Goal: Task Accomplishment & Management: Complete application form

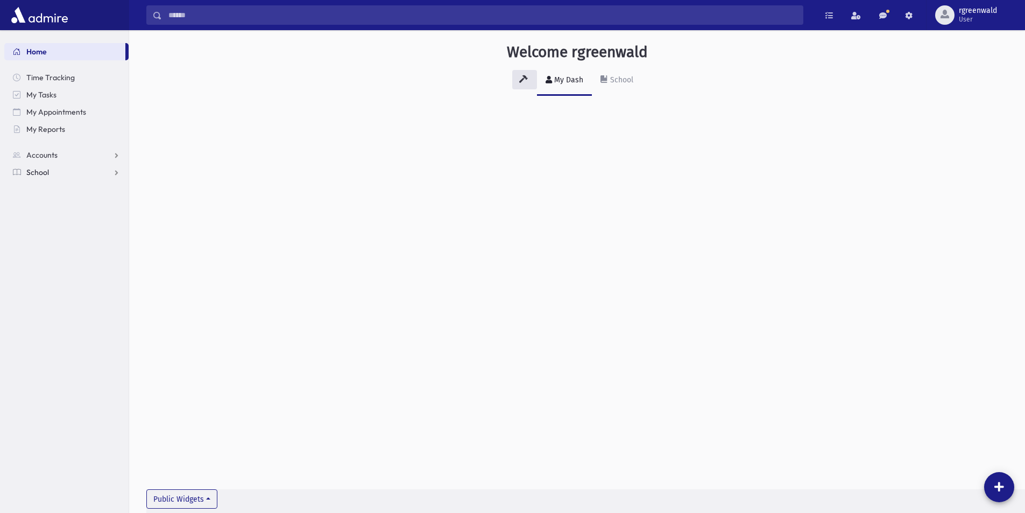
click at [43, 172] on span "School" at bounding box center [37, 172] width 23 height 10
click at [60, 209] on span "Attendance" at bounding box center [52, 207] width 40 height 10
click at [51, 224] on span "Entry" at bounding box center [50, 224] width 18 height 10
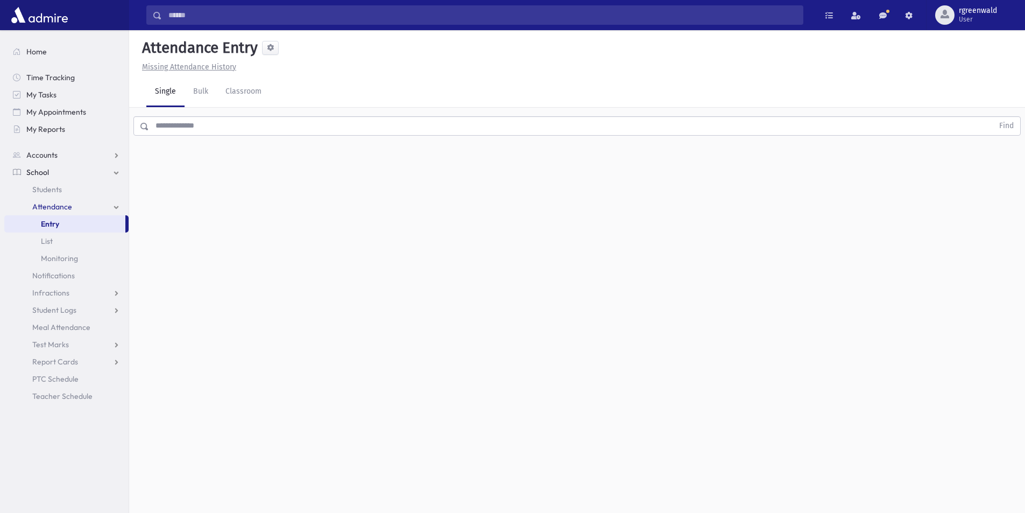
click at [245, 126] on input "text" at bounding box center [571, 125] width 844 height 19
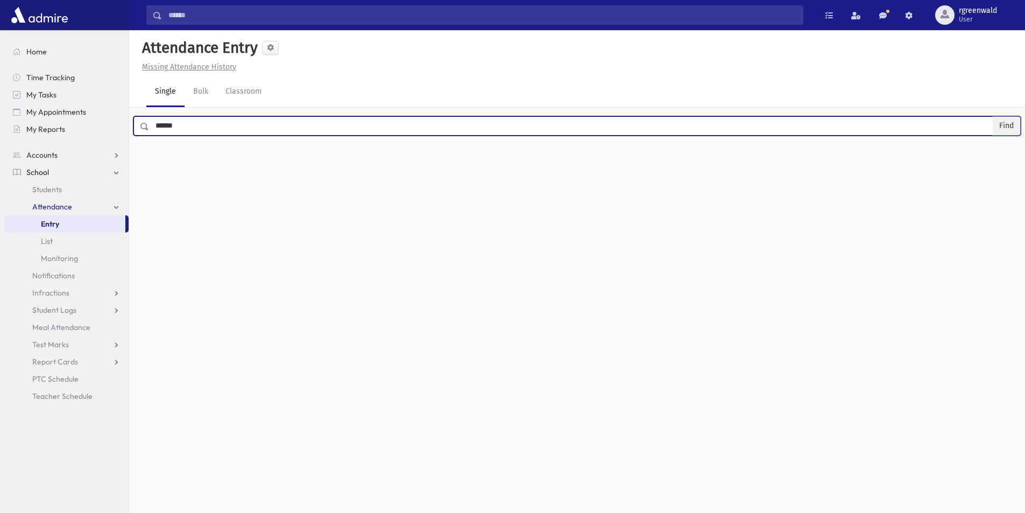
click at [1009, 121] on button "Find" at bounding box center [1006, 126] width 27 height 18
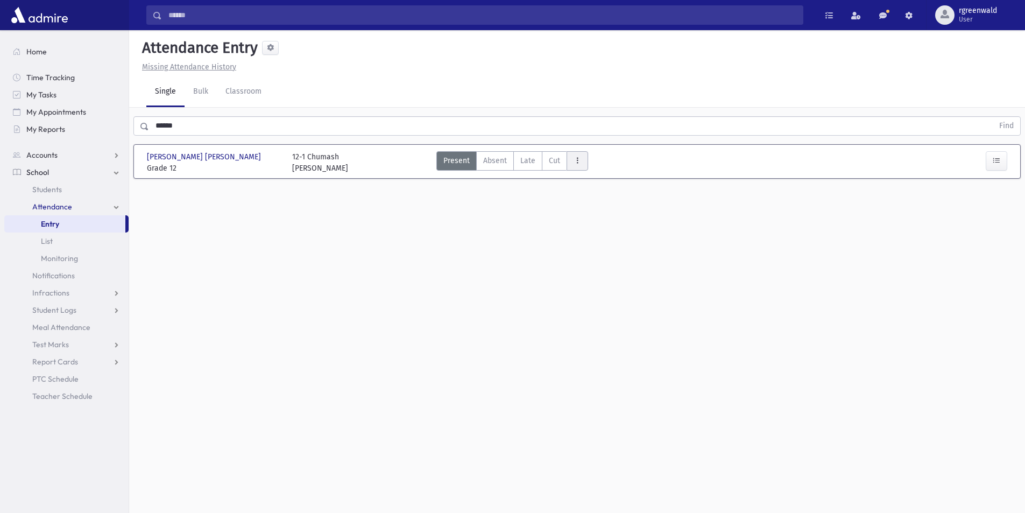
click at [569, 161] on button "AttTypes" at bounding box center [578, 160] width 22 height 19
click at [616, 206] on span "Early Dismissal" at bounding box center [609, 209] width 69 height 11
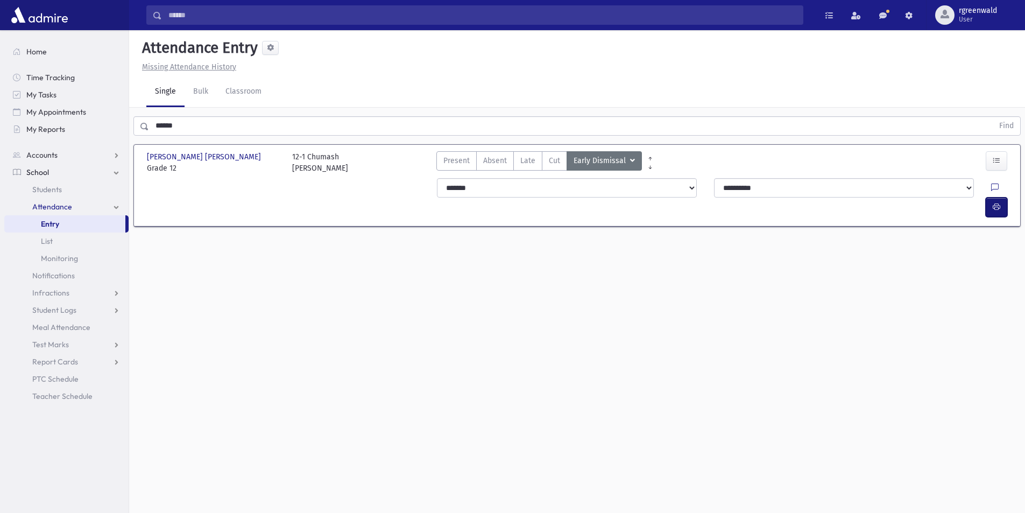
click at [998, 202] on icon "button" at bounding box center [997, 206] width 8 height 9
click at [993, 158] on icon "button" at bounding box center [997, 160] width 8 height 9
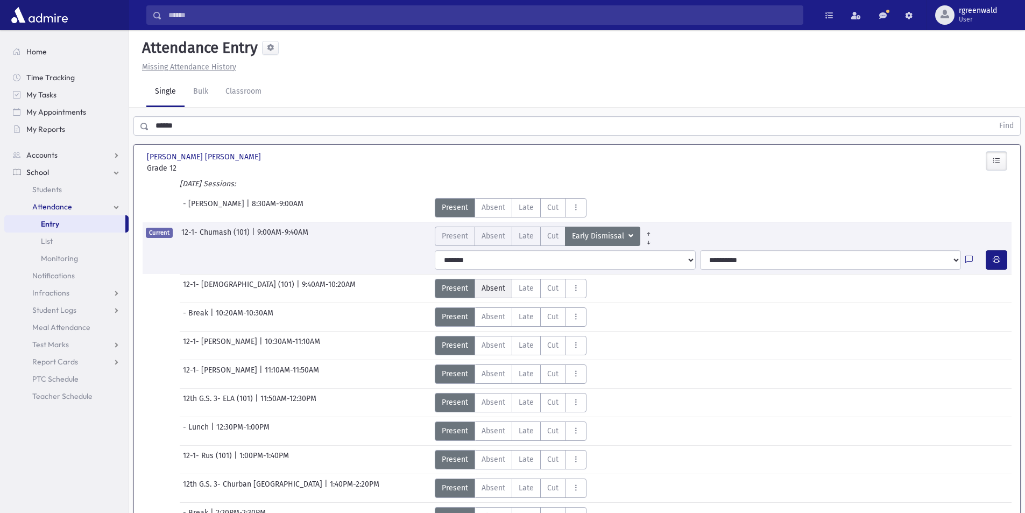
click at [503, 288] on span "Absent" at bounding box center [494, 288] width 24 height 11
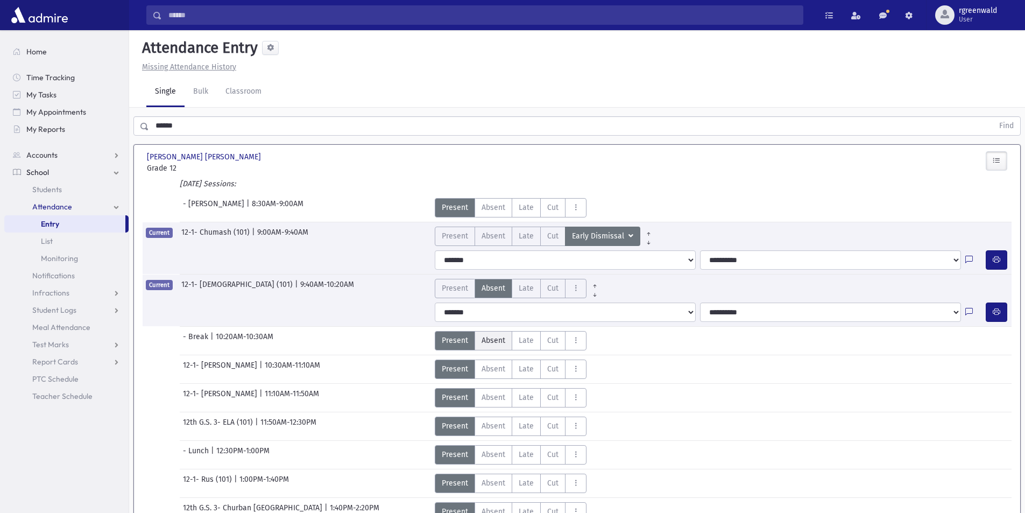
click at [499, 340] on span "Absent" at bounding box center [494, 340] width 24 height 11
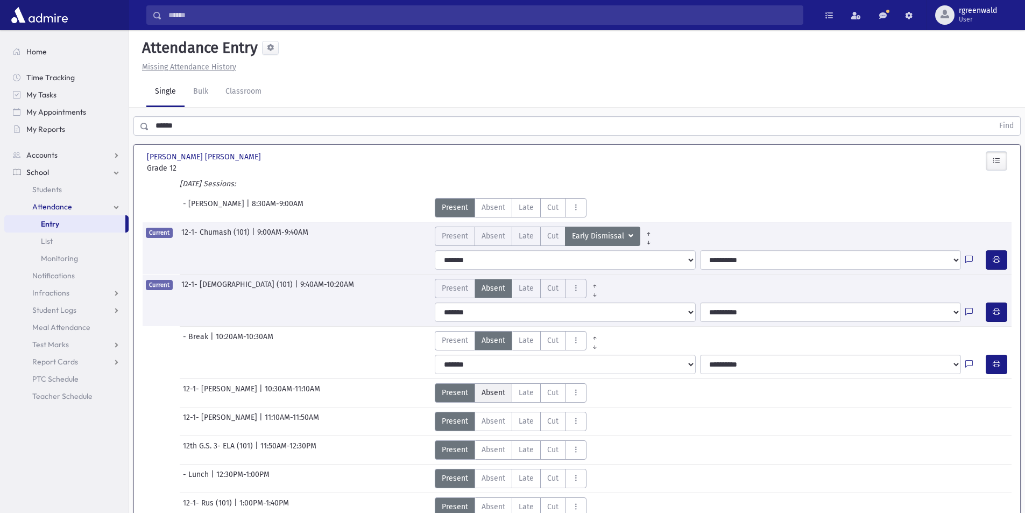
click at [489, 398] on label "Absent A" at bounding box center [494, 392] width 38 height 19
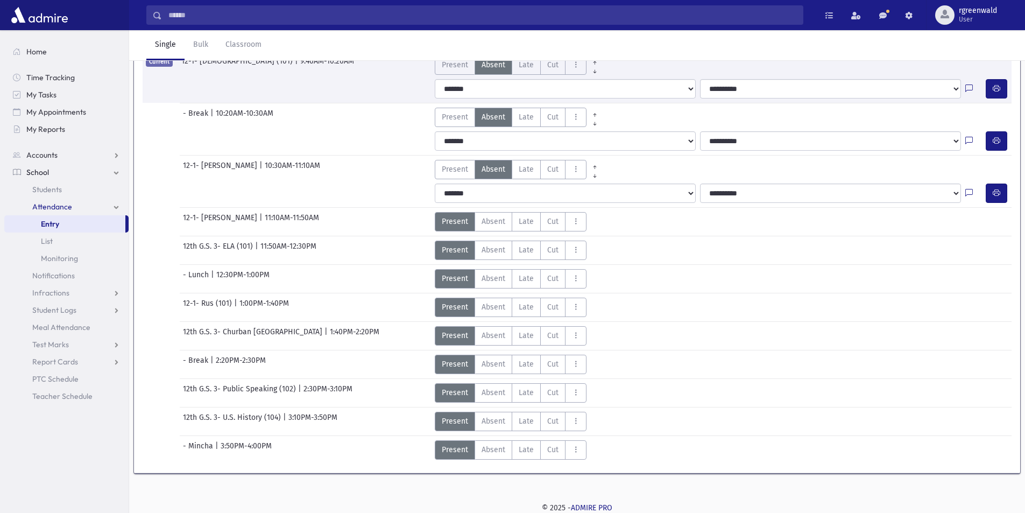
scroll to position [224, 0]
click at [490, 221] on span "Absent" at bounding box center [494, 220] width 24 height 11
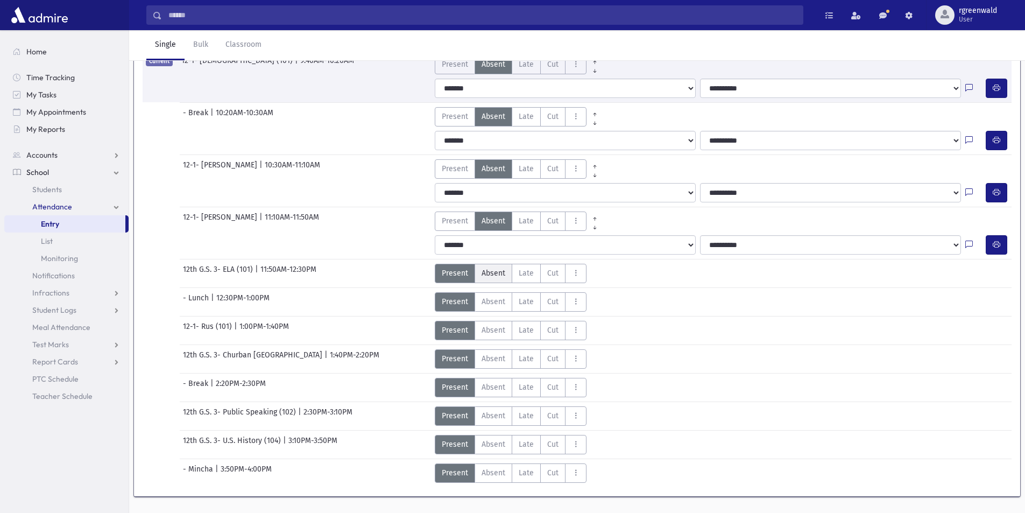
click at [495, 275] on span "Absent" at bounding box center [494, 272] width 24 height 11
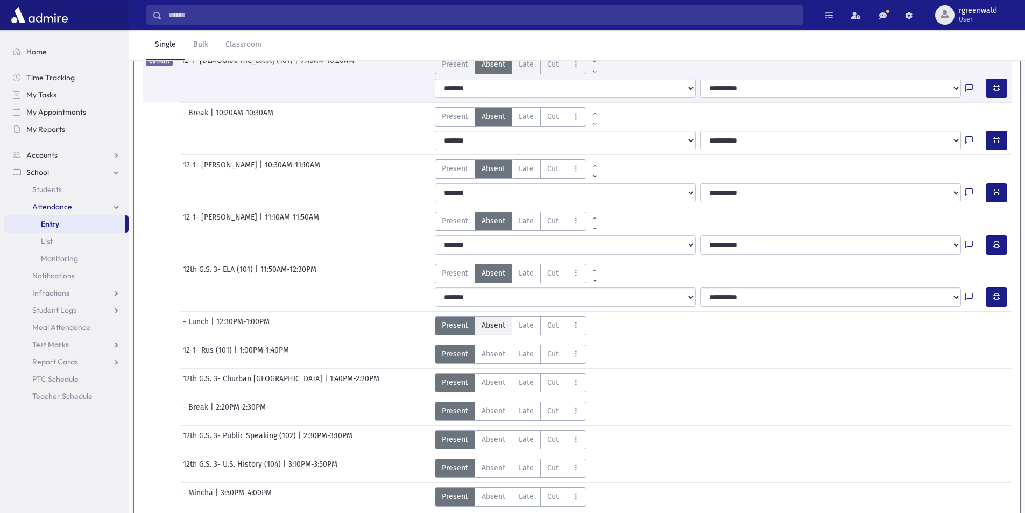
click at [491, 321] on span "Absent" at bounding box center [494, 325] width 24 height 11
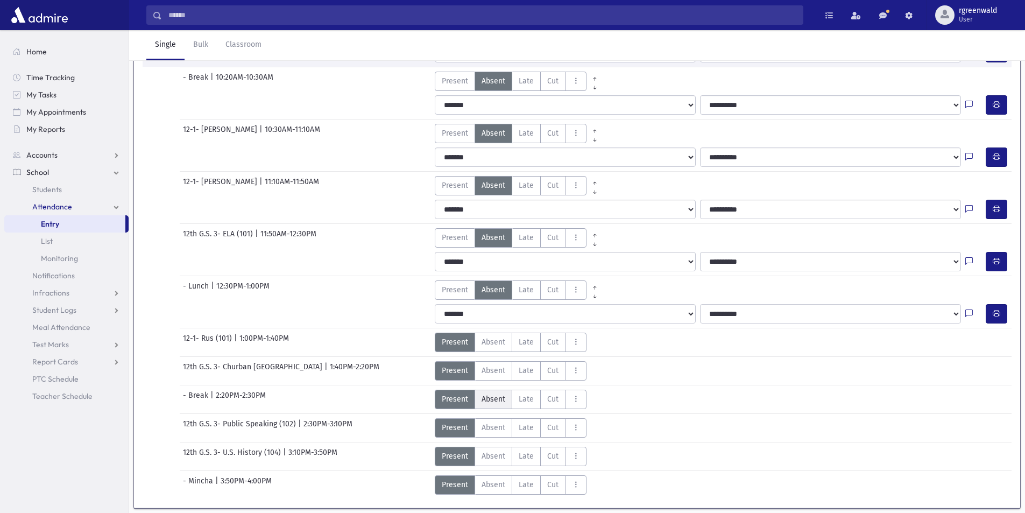
scroll to position [295, 0]
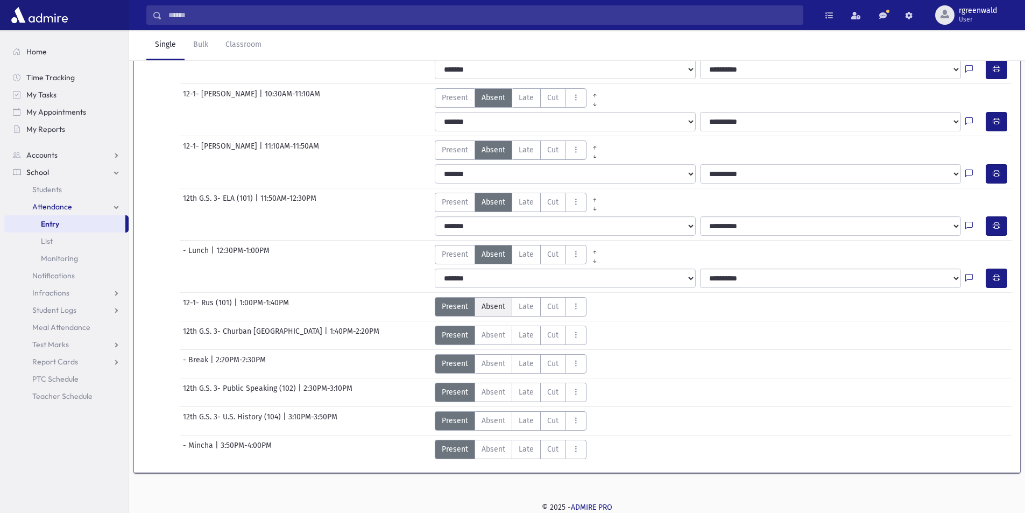
click at [492, 307] on span "Absent" at bounding box center [494, 306] width 24 height 11
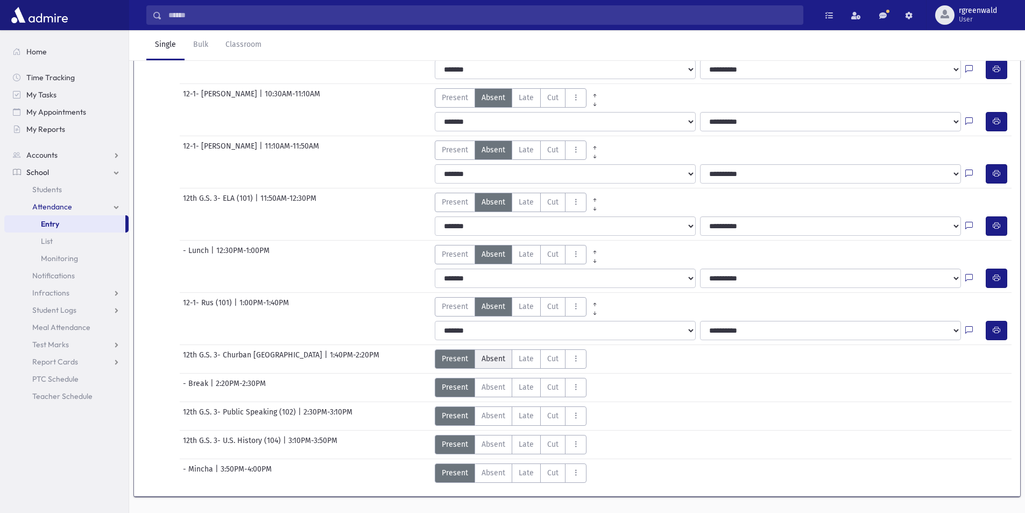
click at [498, 357] on span "Absent" at bounding box center [494, 358] width 24 height 11
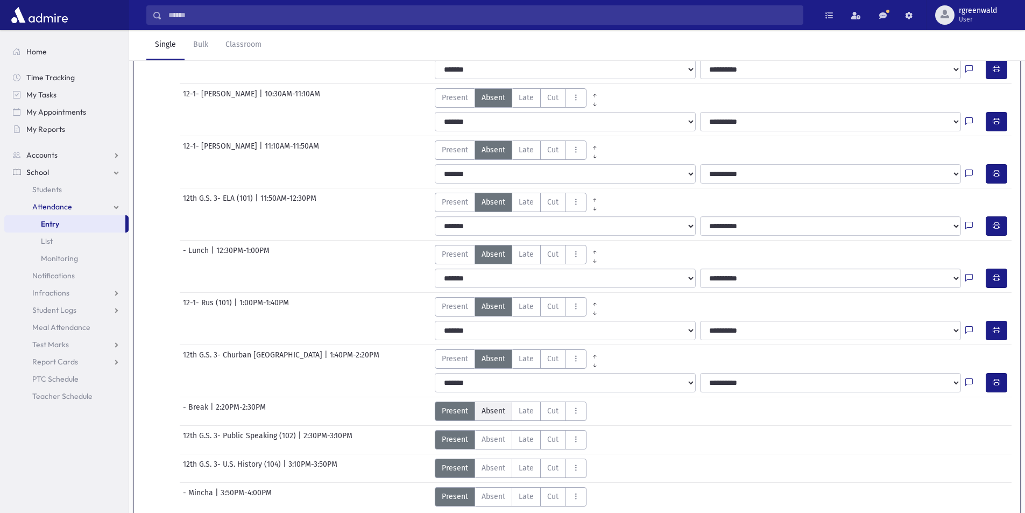
click at [493, 406] on span "Absent" at bounding box center [494, 410] width 24 height 11
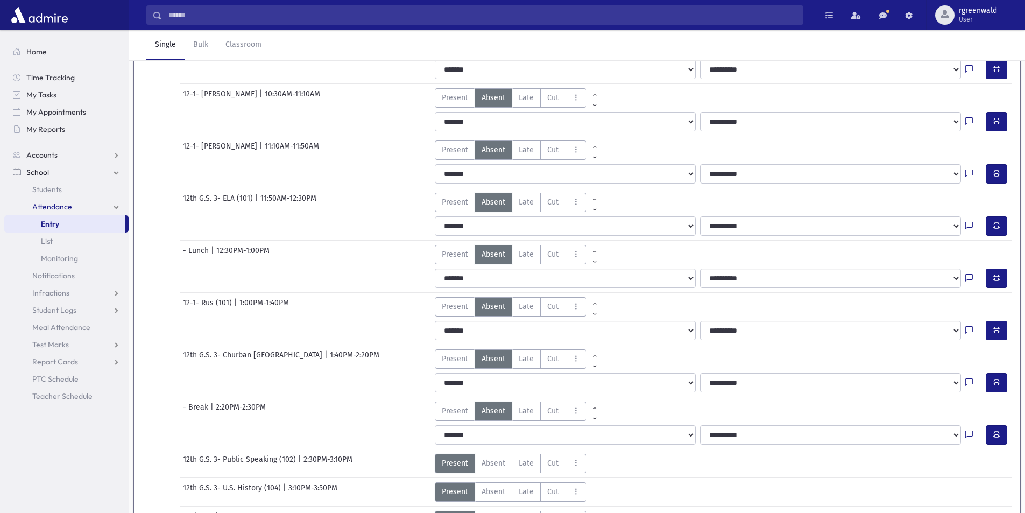
scroll to position [366, 0]
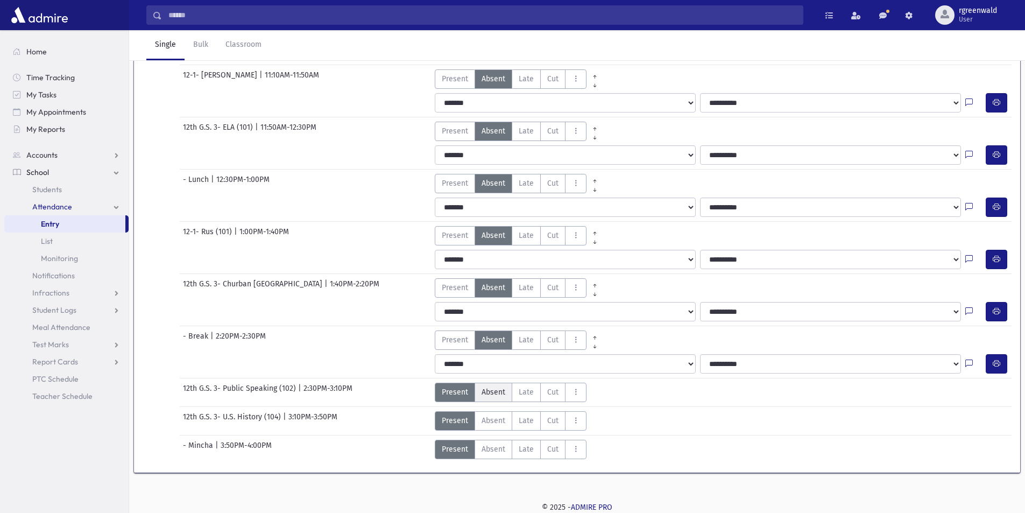
click at [499, 393] on span "Absent" at bounding box center [494, 391] width 24 height 11
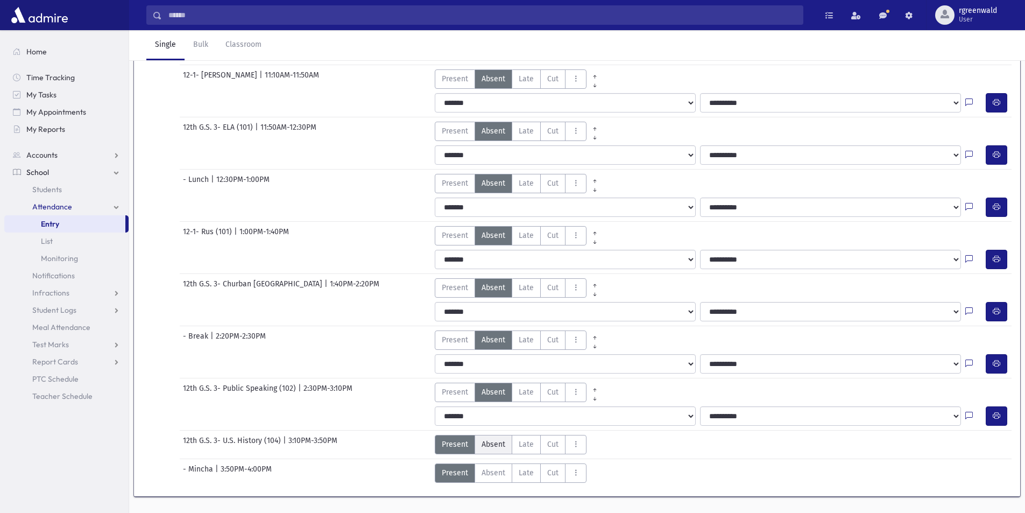
click at [493, 445] on span "Absent" at bounding box center [494, 444] width 24 height 11
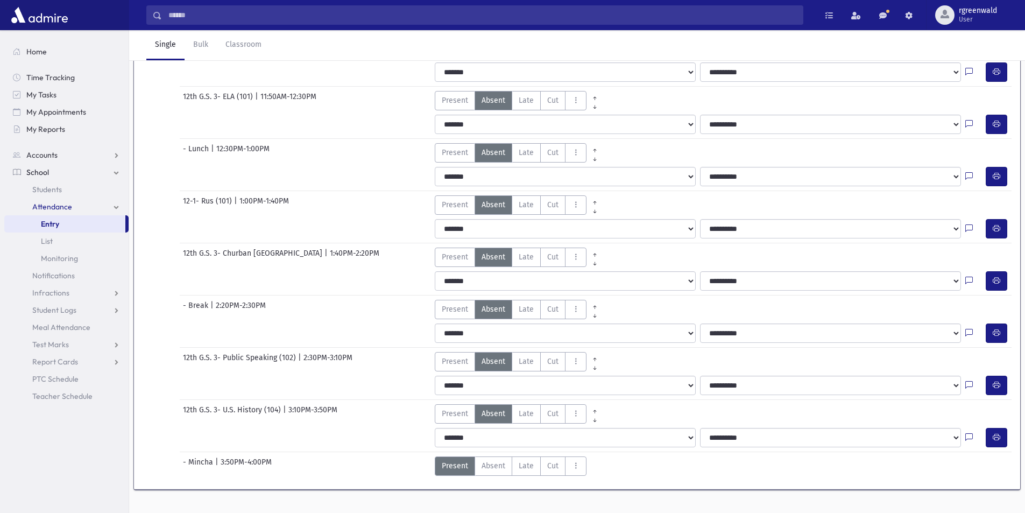
scroll to position [413, 0]
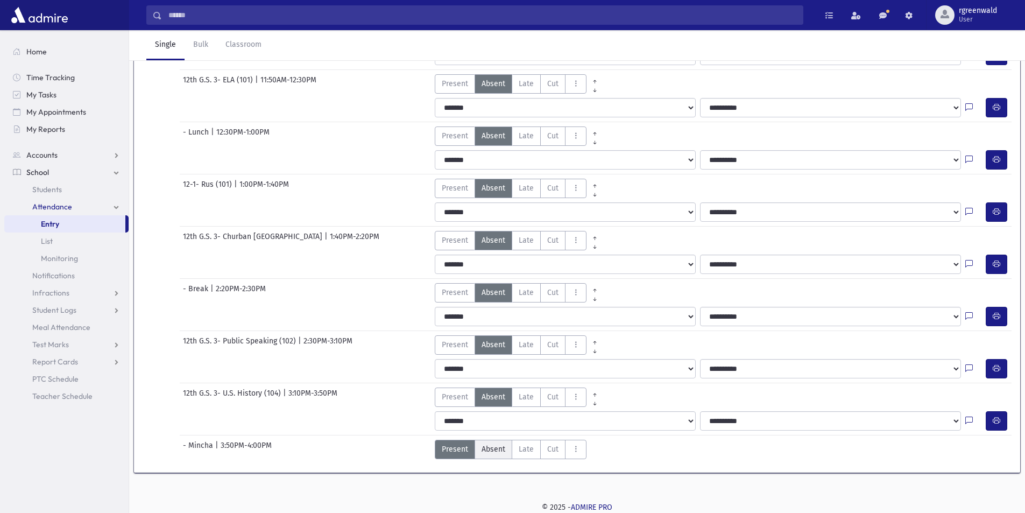
click at [496, 445] on span "Absent" at bounding box center [494, 448] width 24 height 11
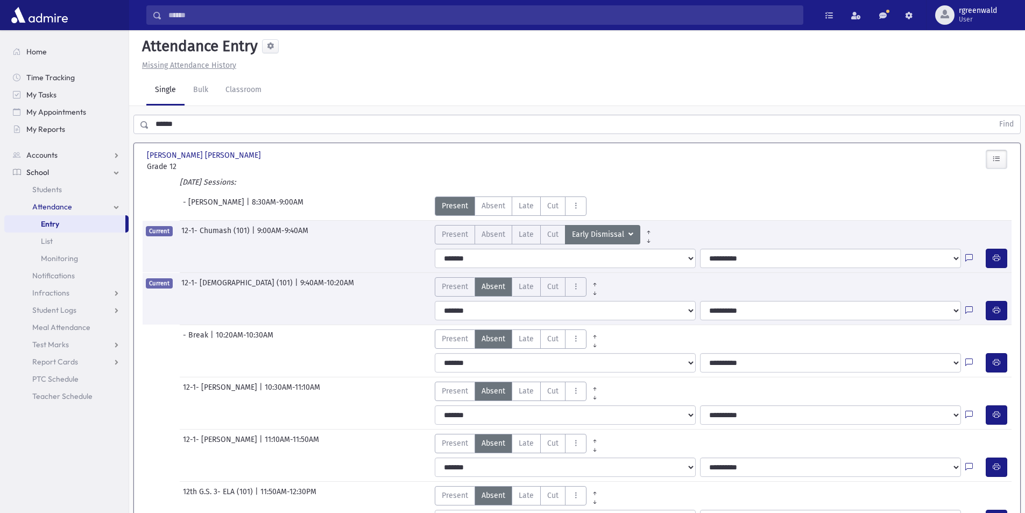
scroll to position [0, 0]
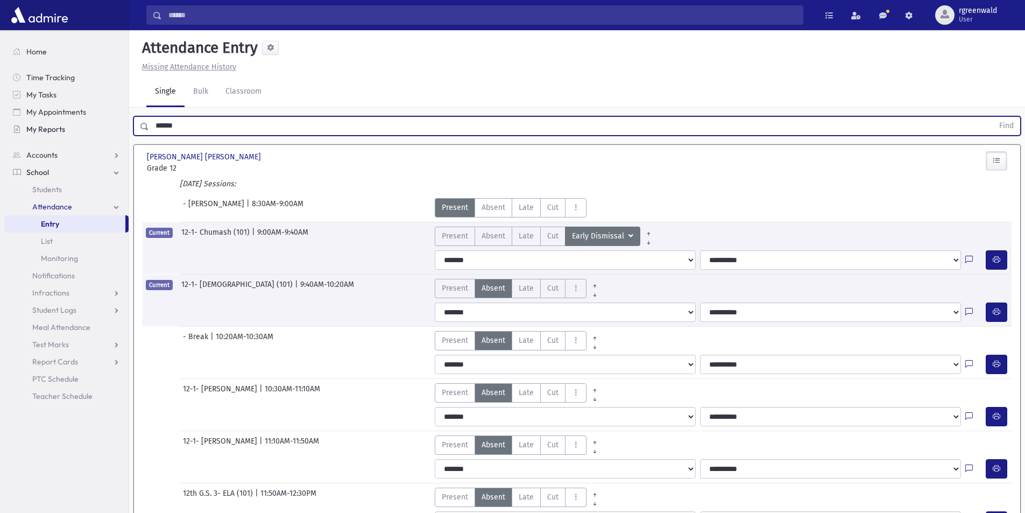
drag, startPoint x: 205, startPoint y: 124, endPoint x: 51, endPoint y: 124, distance: 154.5
click at [51, 124] on div "Search Results All Accounts" at bounding box center [512, 475] width 1025 height 950
type input "*******"
click at [1005, 125] on button "Find" at bounding box center [1006, 126] width 27 height 18
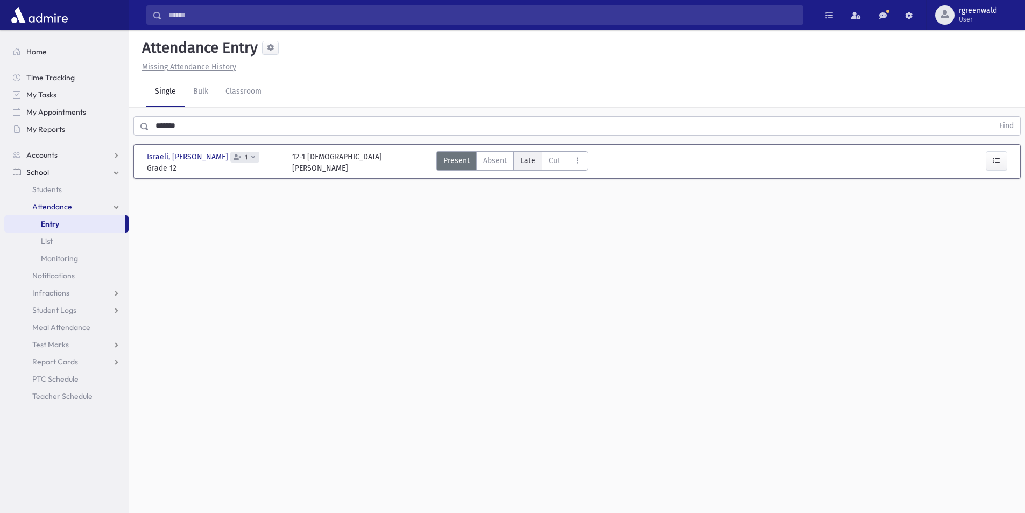
click at [537, 165] on label "Late L" at bounding box center [527, 160] width 29 height 19
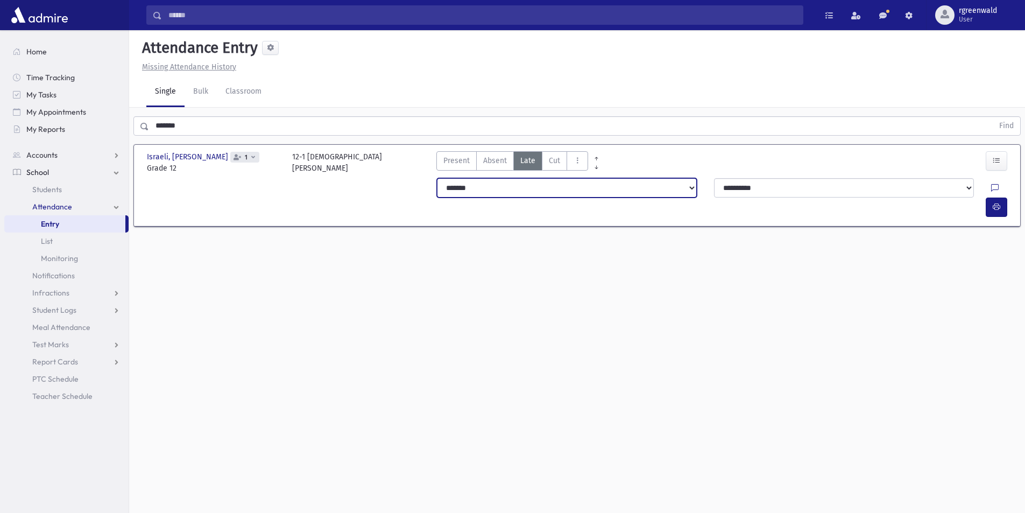
click at [622, 195] on select "**********" at bounding box center [567, 187] width 260 height 19
select select "*********"
click at [437, 178] on select "**********" at bounding box center [567, 187] width 260 height 19
click at [995, 202] on icon "button" at bounding box center [997, 206] width 8 height 9
